Goal: Task Accomplishment & Management: Manage account settings

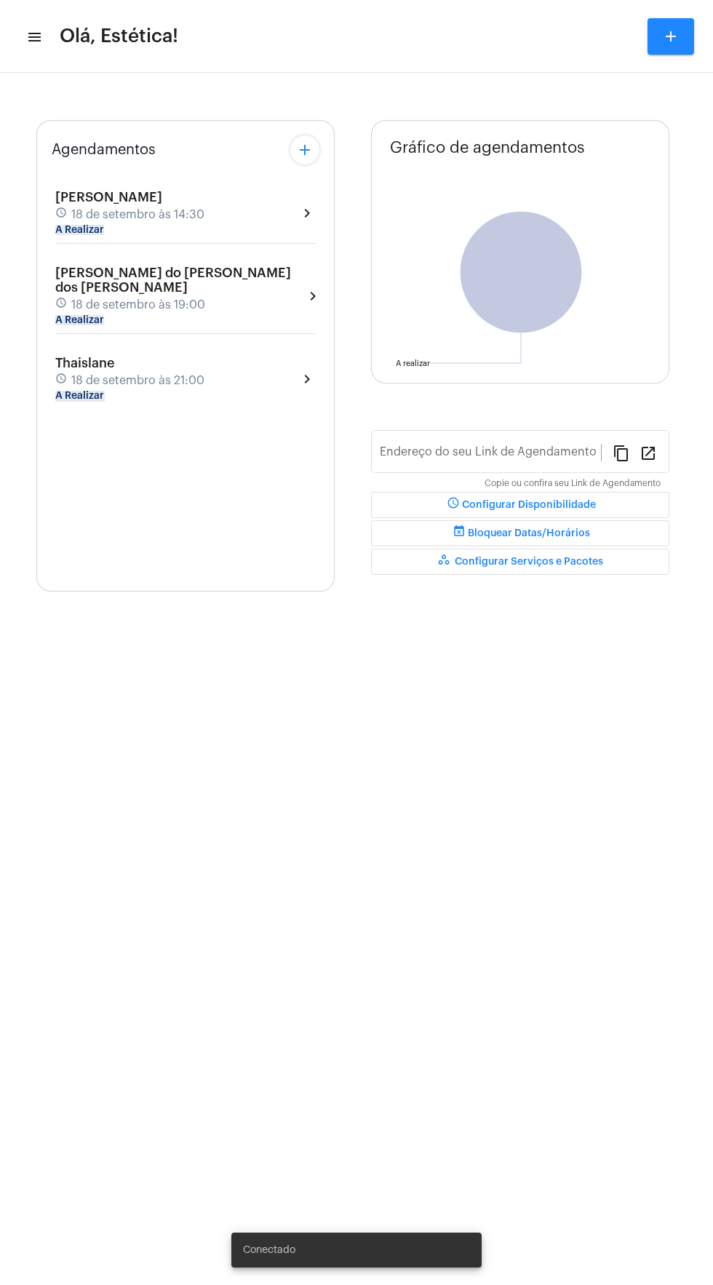
type input "[URL][DOMAIN_NAME]"
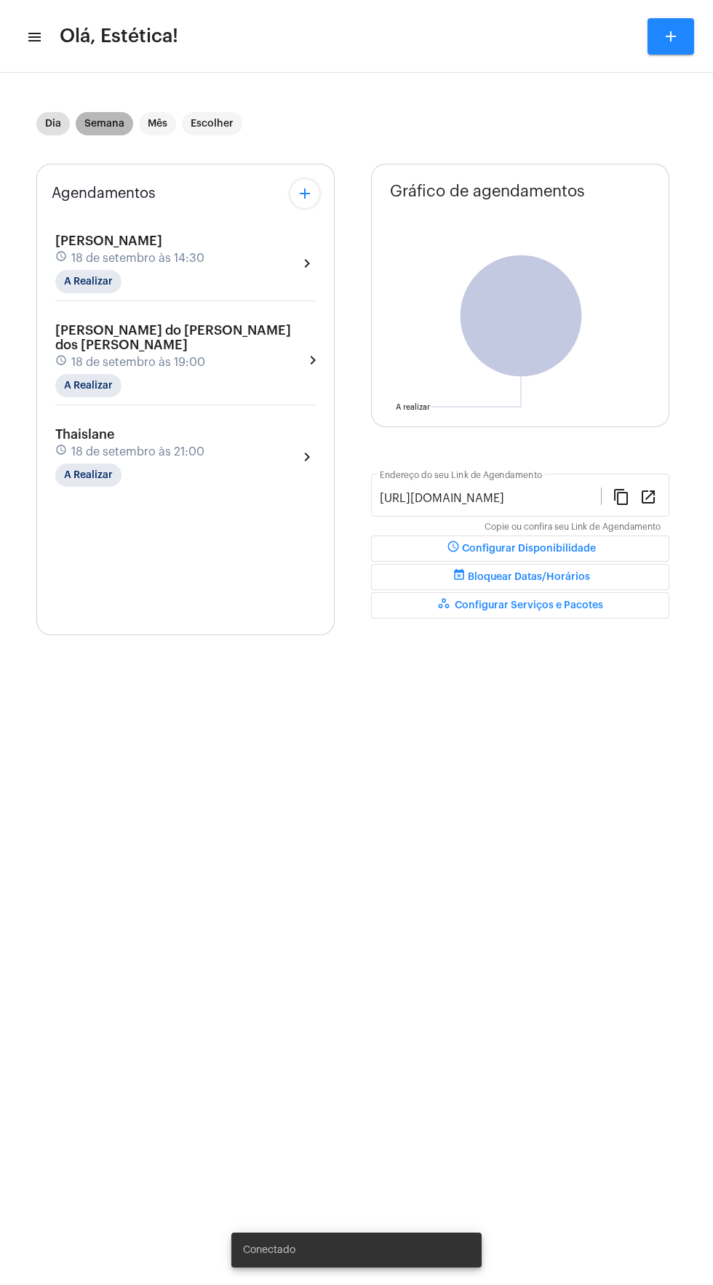
click at [110, 130] on mat-chip "Semana" at bounding box center [105, 123] width 58 height 23
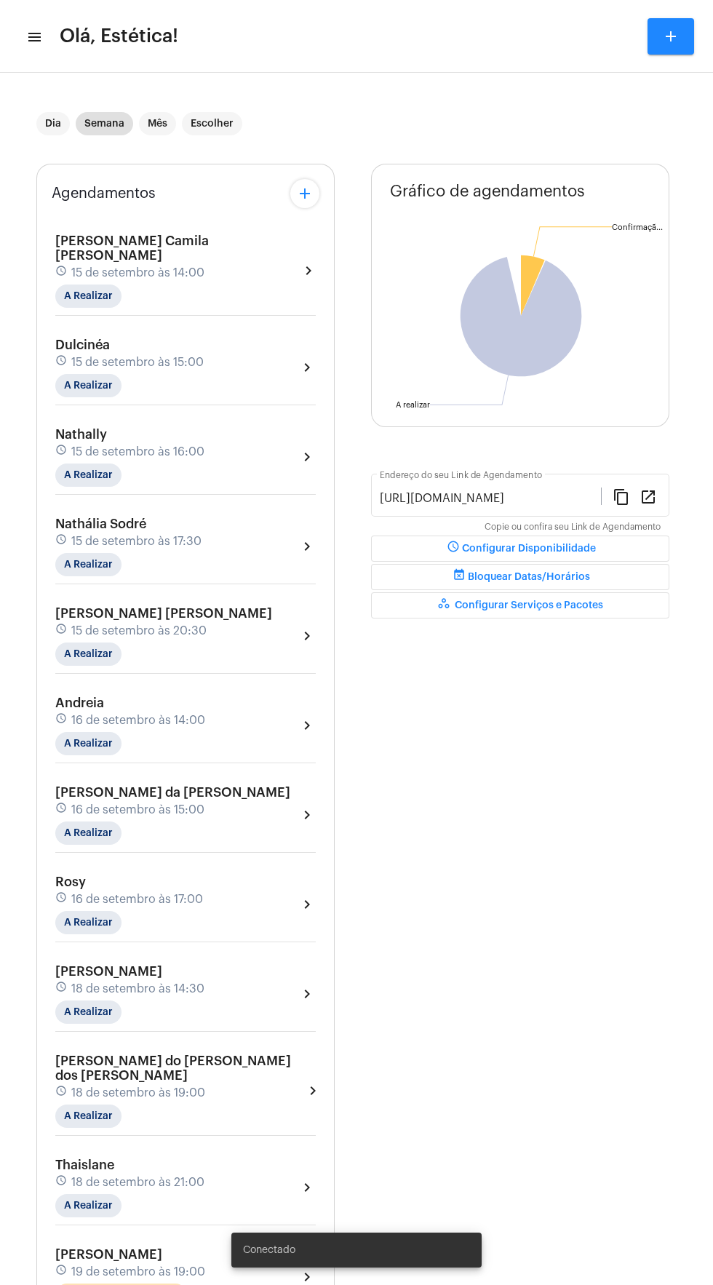
scroll to position [320, 0]
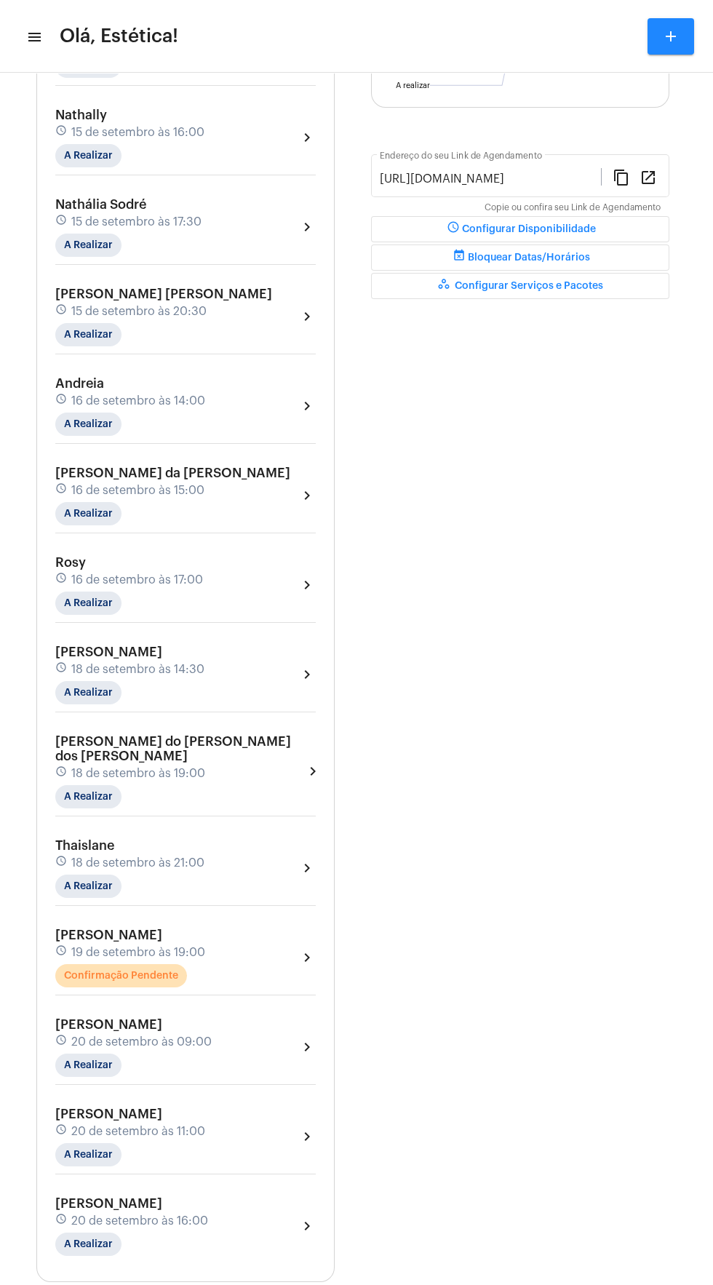
click at [266, 928] on div "Bianca schedule 19 de setembro às 19:00 Confirmação Pendente chevron_right" at bounding box center [185, 958] width 261 height 60
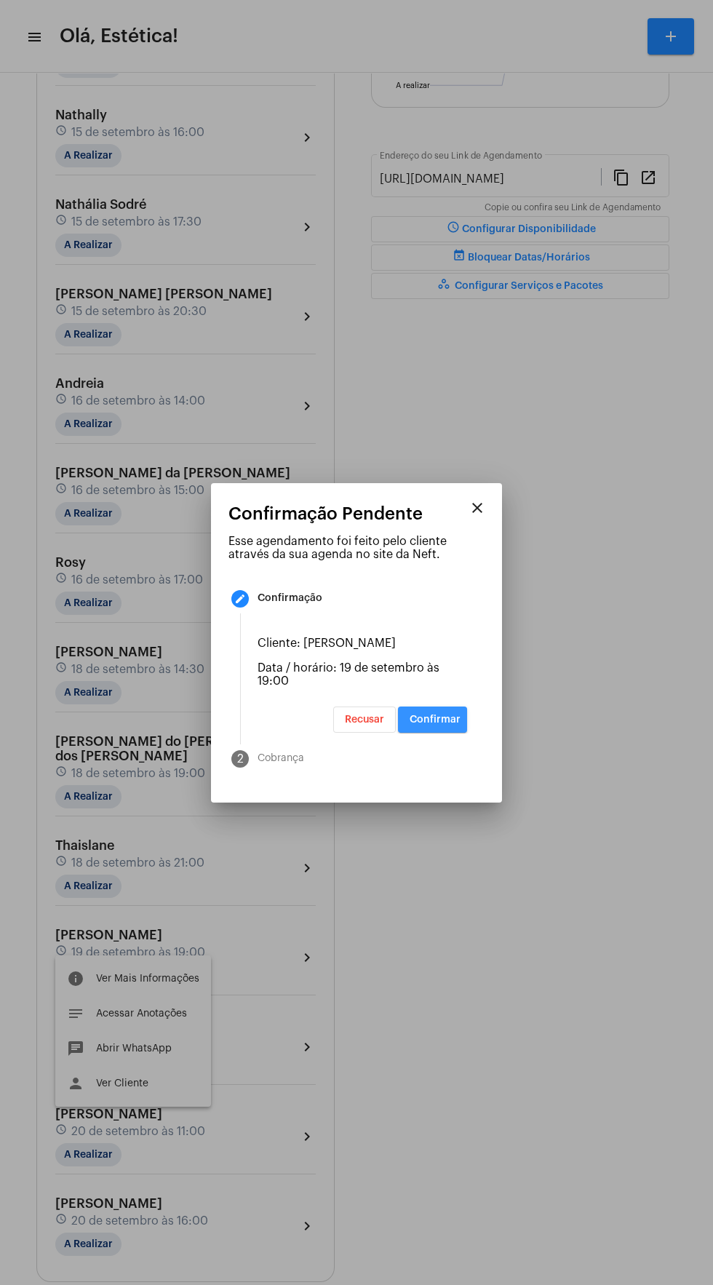
click at [446, 733] on button "Confirmar" at bounding box center [432, 720] width 69 height 26
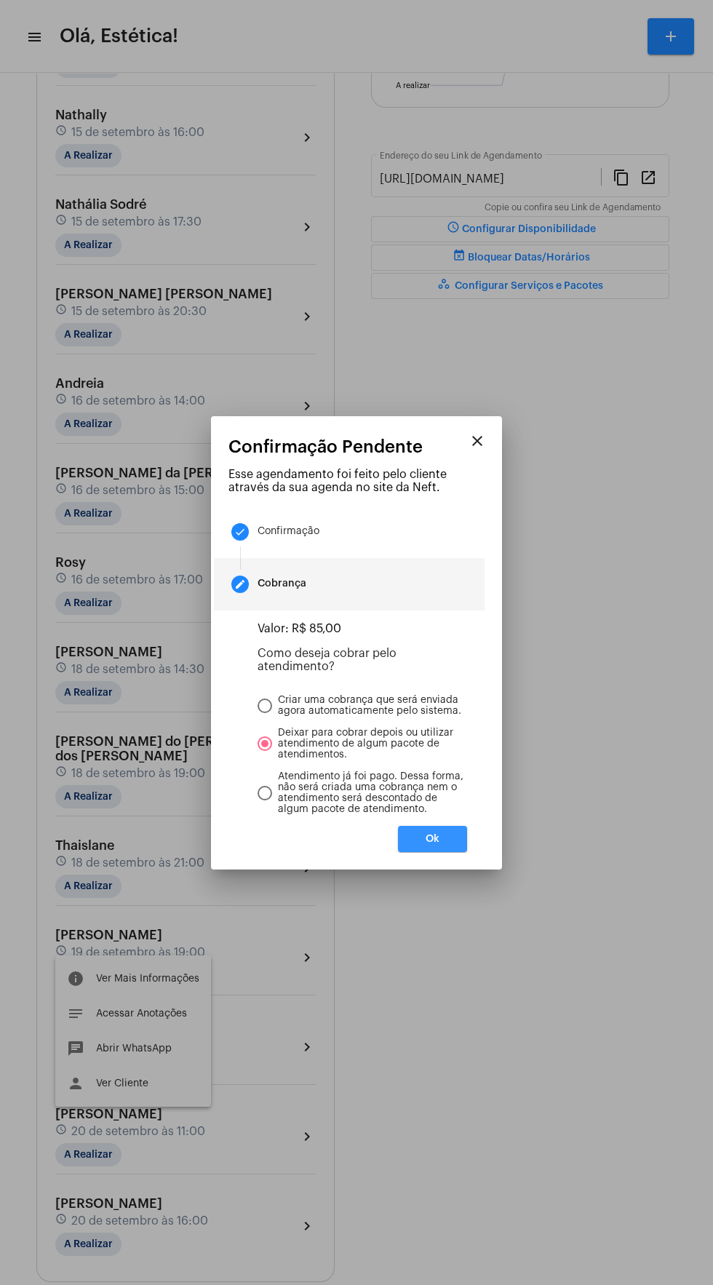
click at [459, 852] on button "Ok" at bounding box center [432, 839] width 69 height 26
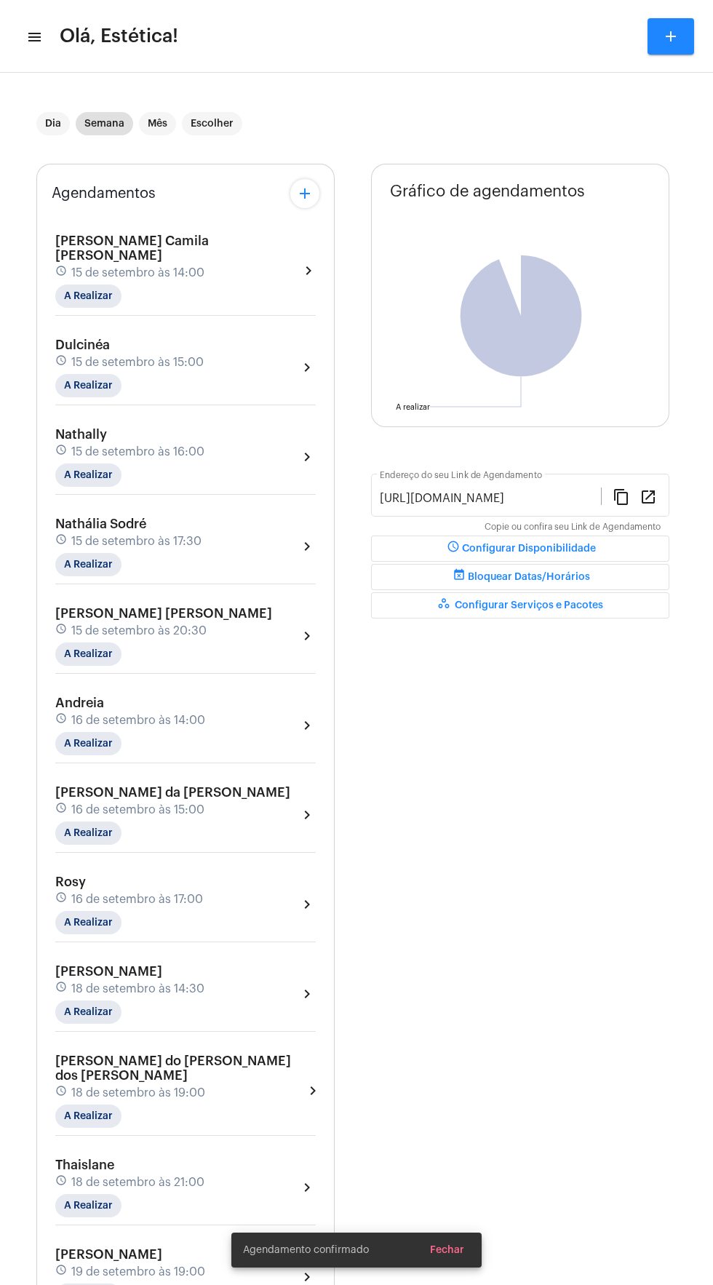
scroll to position [320, 0]
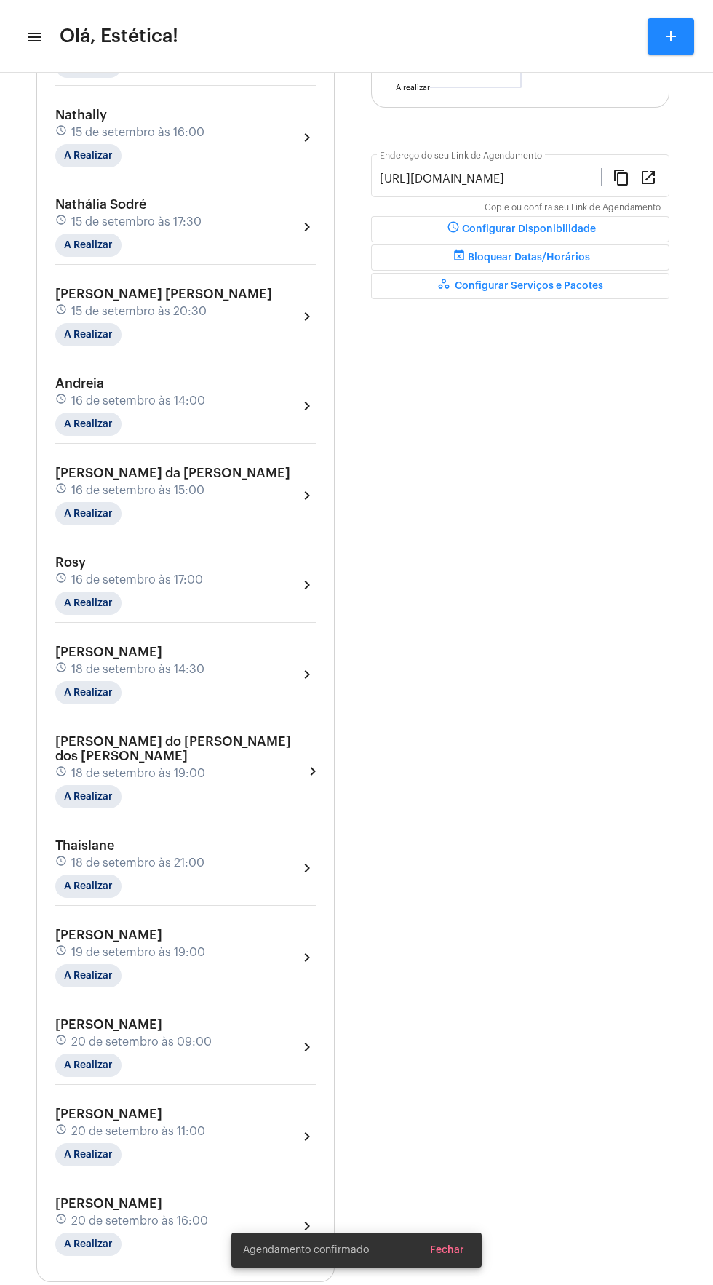
click at [288, 928] on div "Bianca schedule 19 de setembro às 19:00 A Realizar chevron_right" at bounding box center [185, 958] width 261 height 60
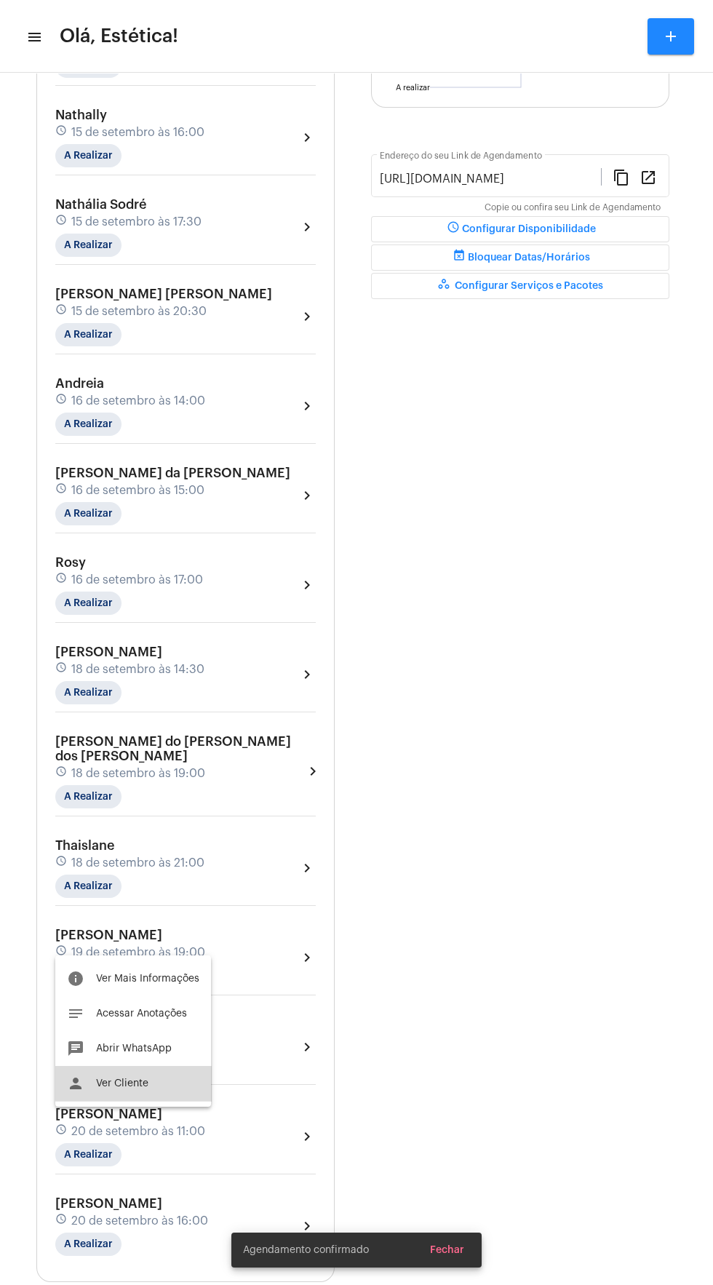
click at [155, 1081] on button "person Ver Cliente" at bounding box center [133, 1083] width 156 height 35
